Goal: Task Accomplishment & Management: Use online tool/utility

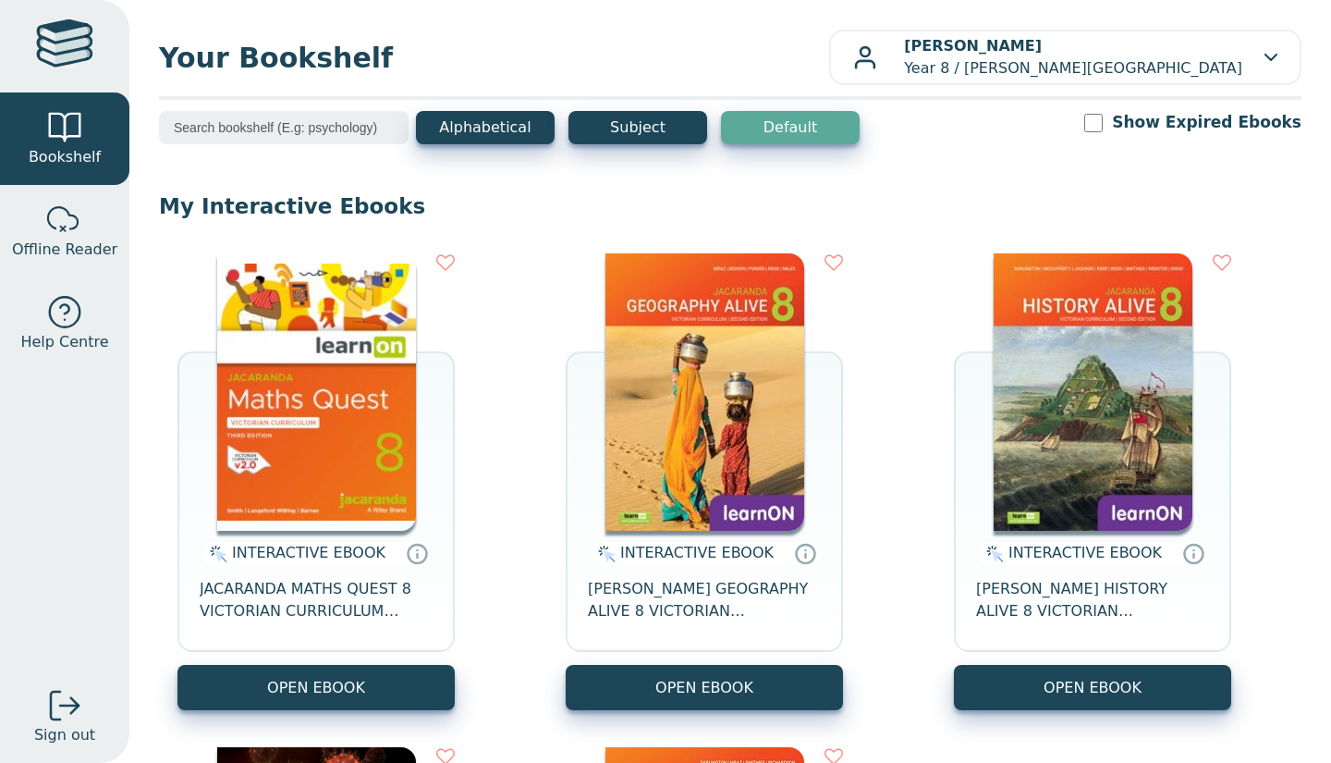
click at [784, 681] on button "OPEN EBOOK" at bounding box center [704, 687] width 277 height 45
